Goal: Find specific page/section: Find specific page/section

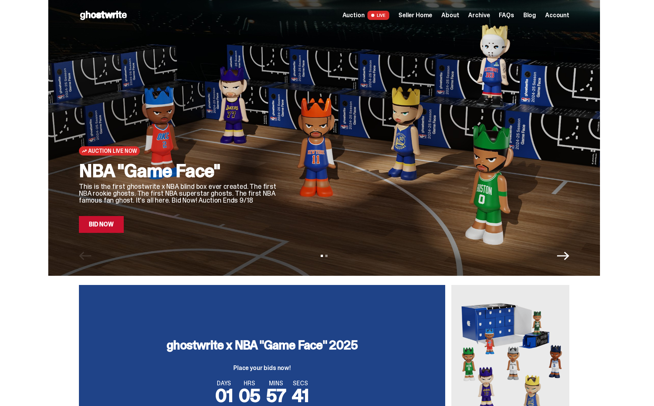
click at [419, 15] on span "Seller Home" at bounding box center [415, 15] width 34 height 6
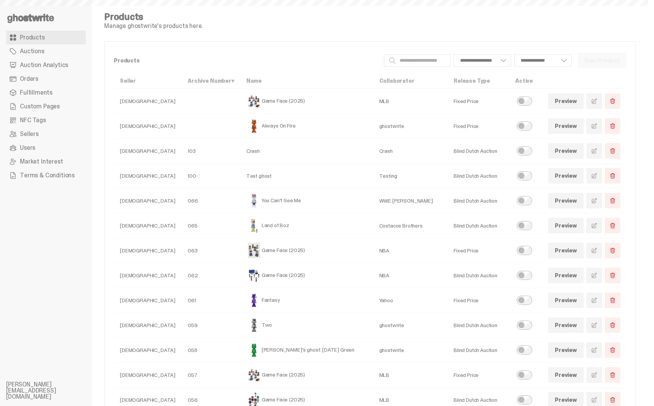
select select
click at [55, 62] on span "Auction Analytics" at bounding box center [44, 65] width 48 height 6
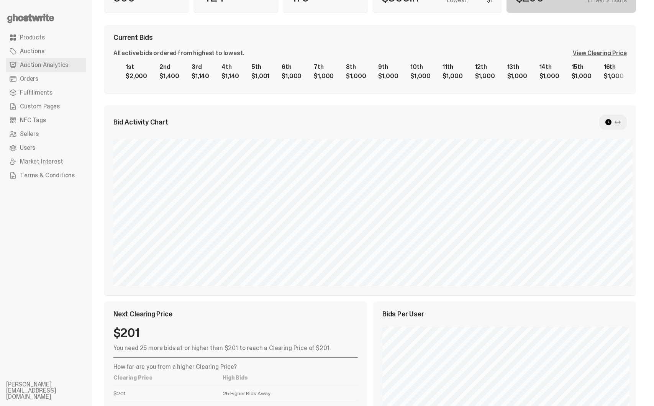
scroll to position [68, 0]
